Goal: Find specific page/section: Find specific page/section

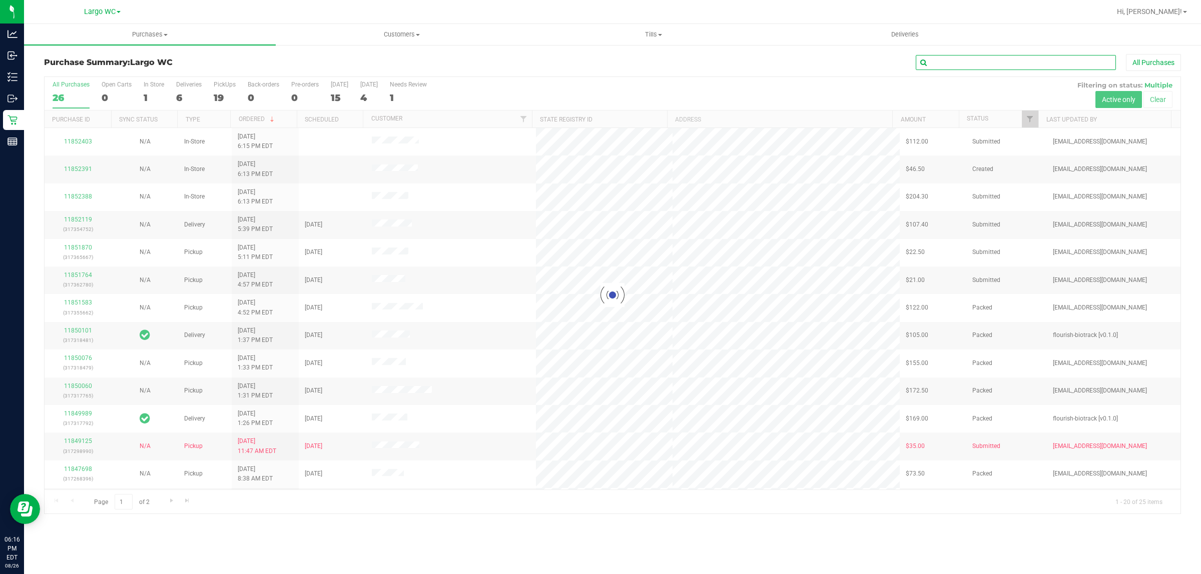
click at [980, 56] on input "text" at bounding box center [1016, 62] width 200 height 15
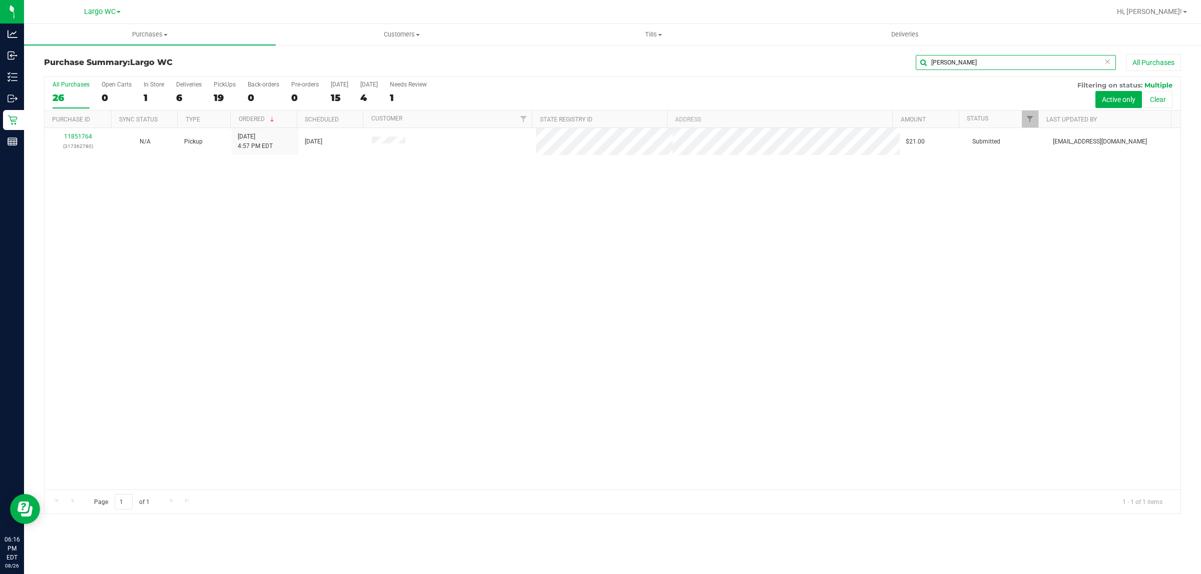
type input "[PERSON_NAME]"
click at [133, 320] on div "11851764 (317362780) N/A Pickup [DATE] 4:57 PM EDT 8/26/2025 $21.00 Submitted […" at bounding box center [613, 309] width 1136 height 362
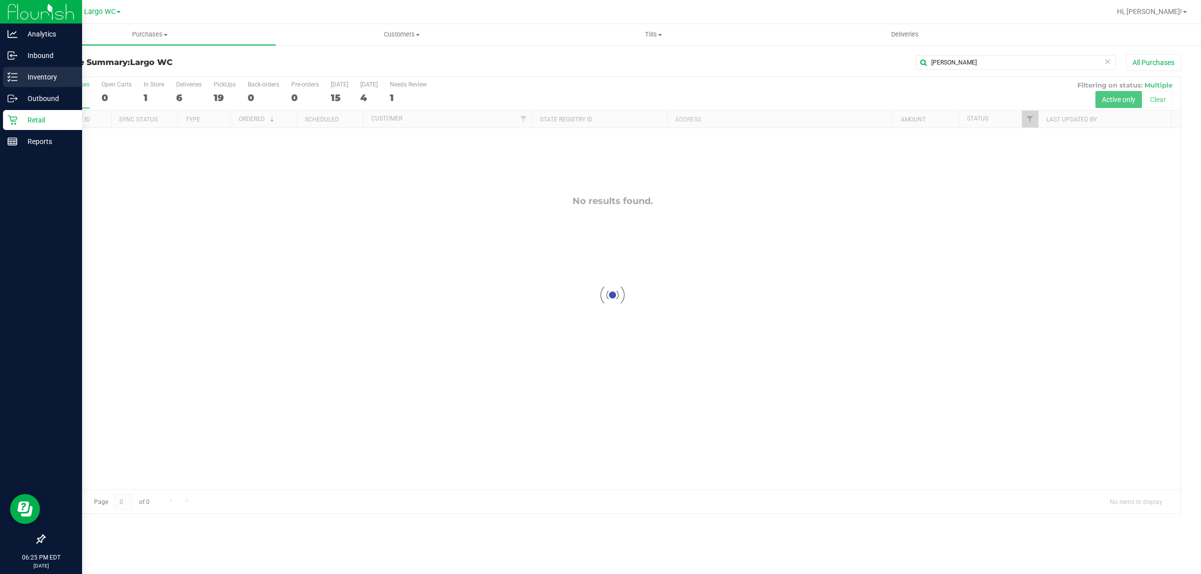
click at [28, 78] on p "Inventory" at bounding box center [48, 77] width 60 height 12
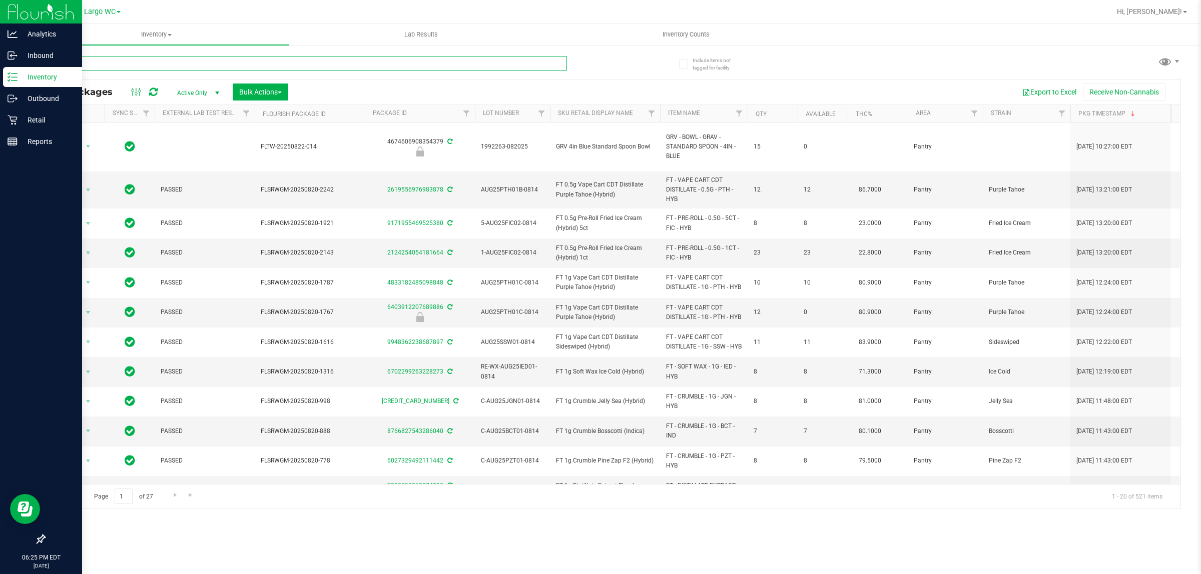
click at [138, 62] on input "text" at bounding box center [305, 63] width 523 height 15
type input "peppermint"
